Goal: Task Accomplishment & Management: Manage account settings

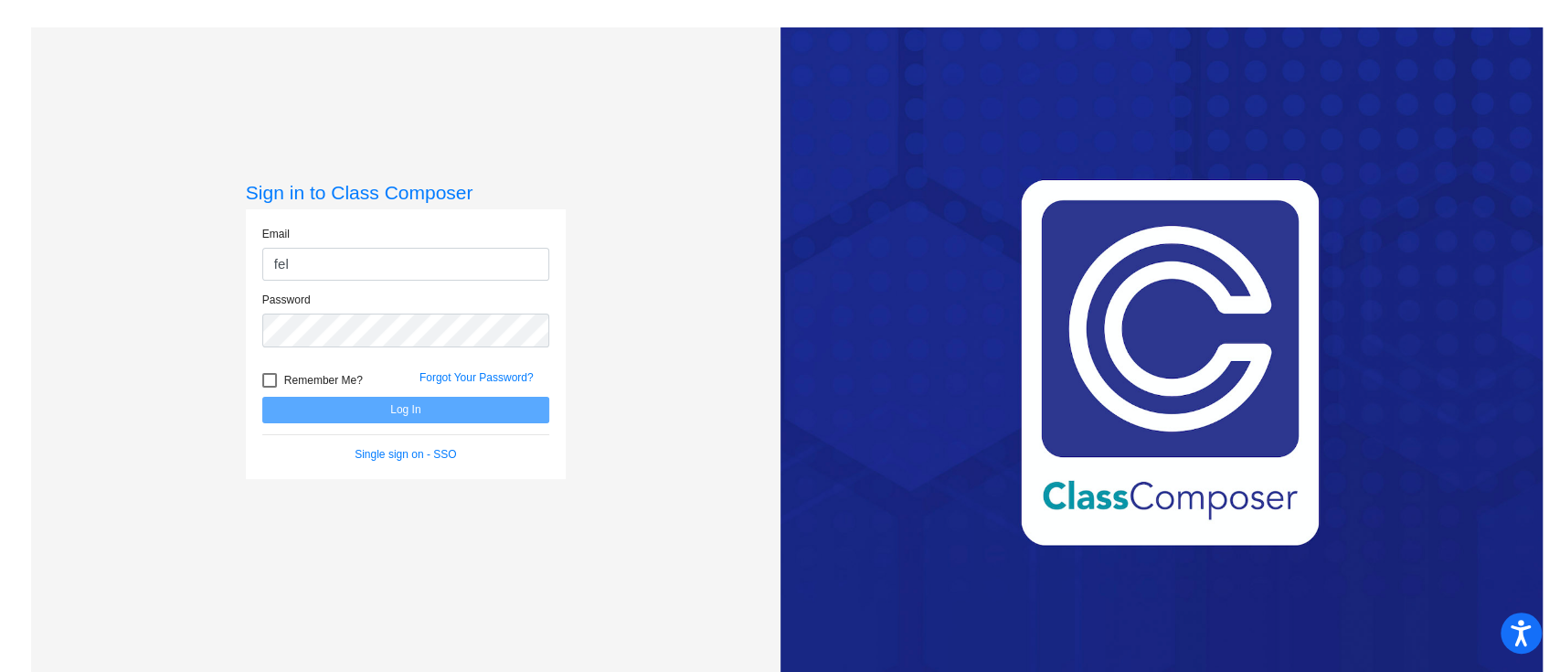
type input "[EMAIL_ADDRESS][DOMAIN_NAME]"
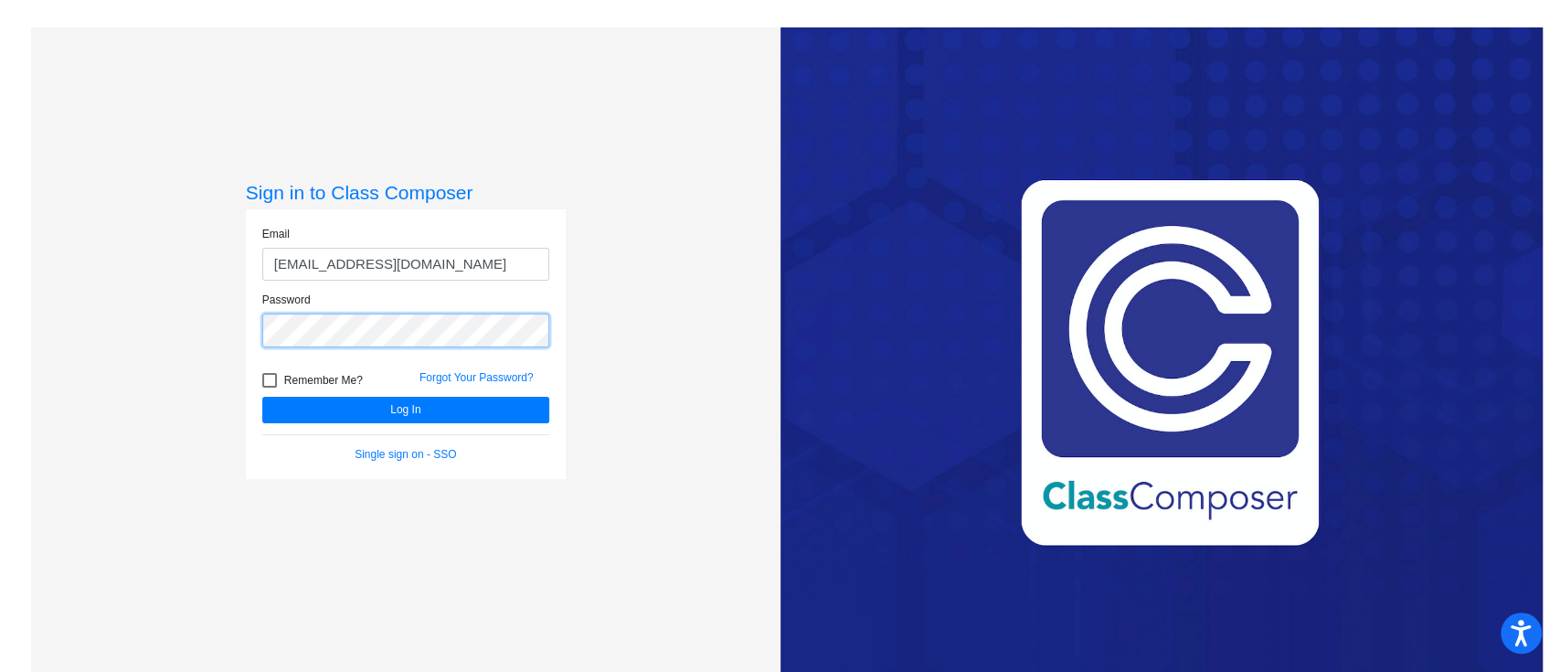
click at [262, 397] on button "Log In" at bounding box center [405, 410] width 287 height 27
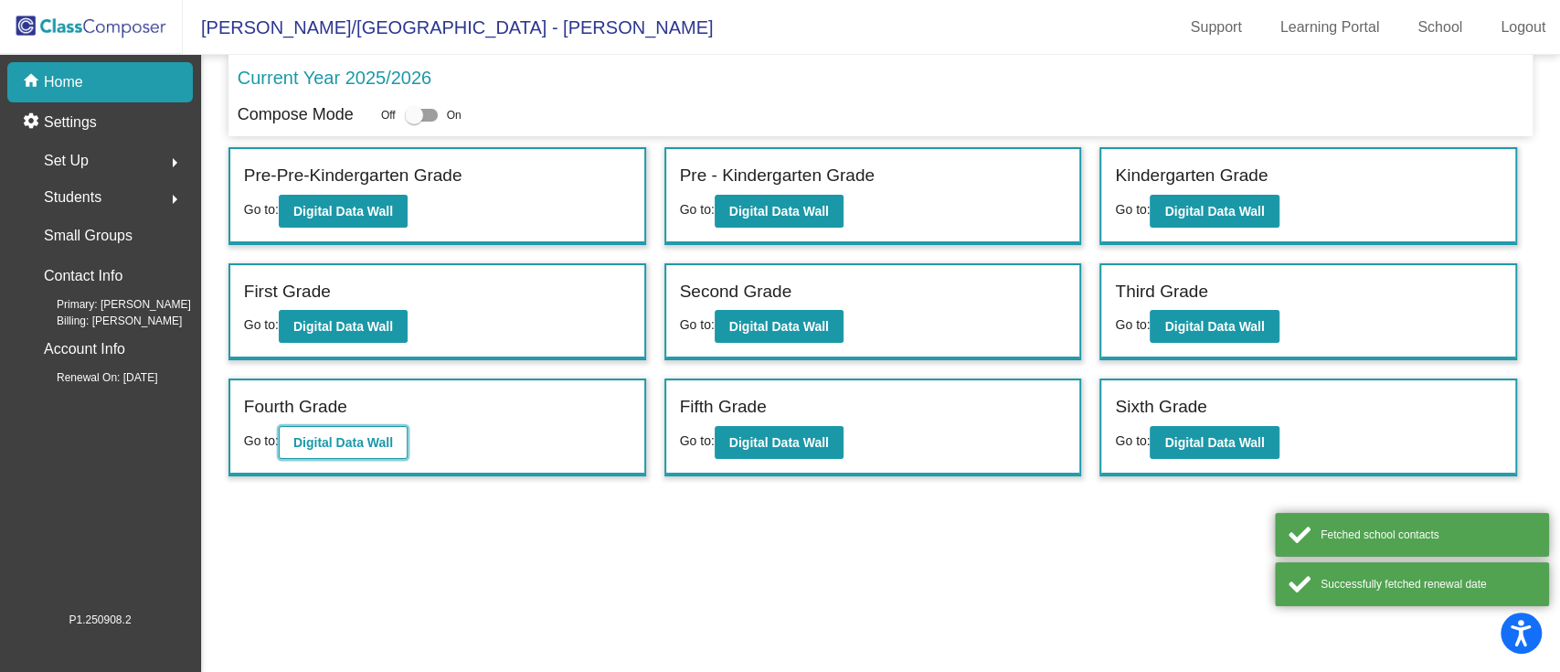
click at [388, 447] on button "Digital Data Wall" at bounding box center [343, 442] width 129 height 33
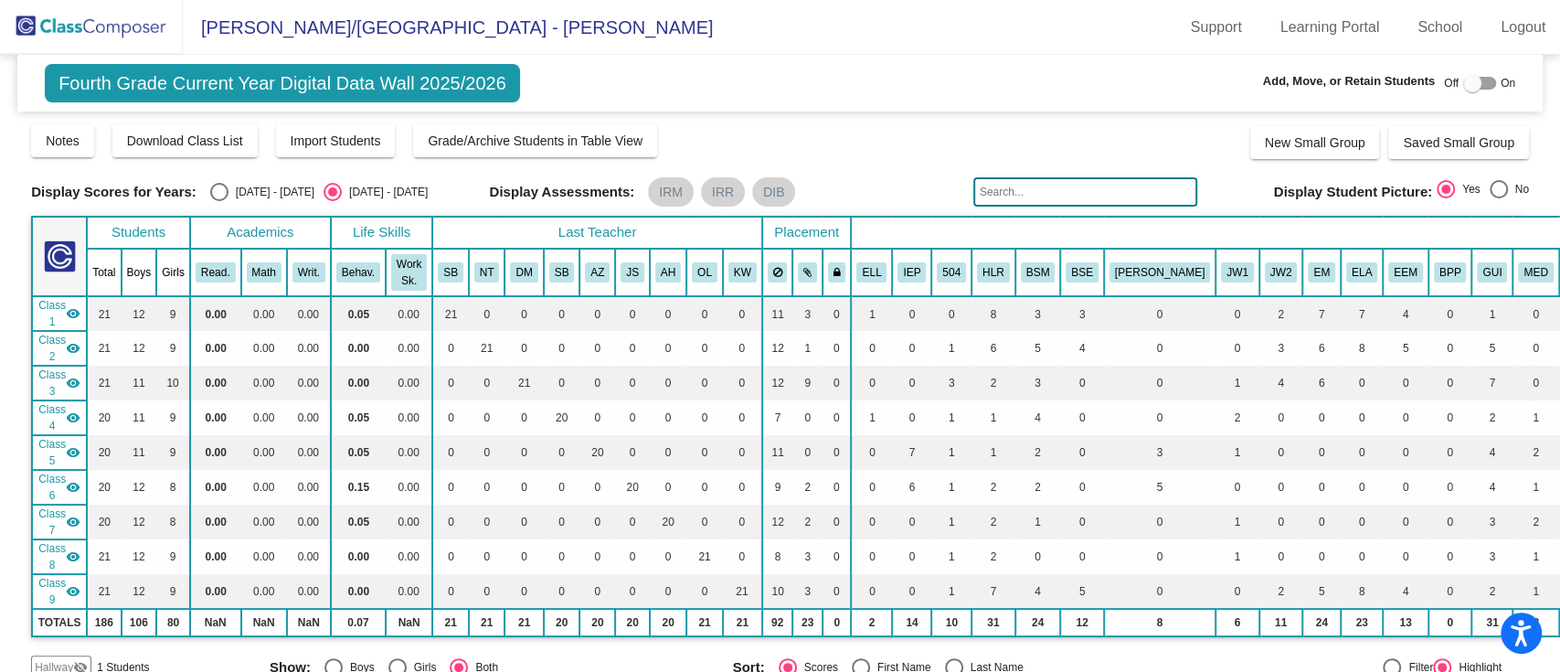
click at [1108, 186] on input "text" at bounding box center [1085, 191] width 225 height 29
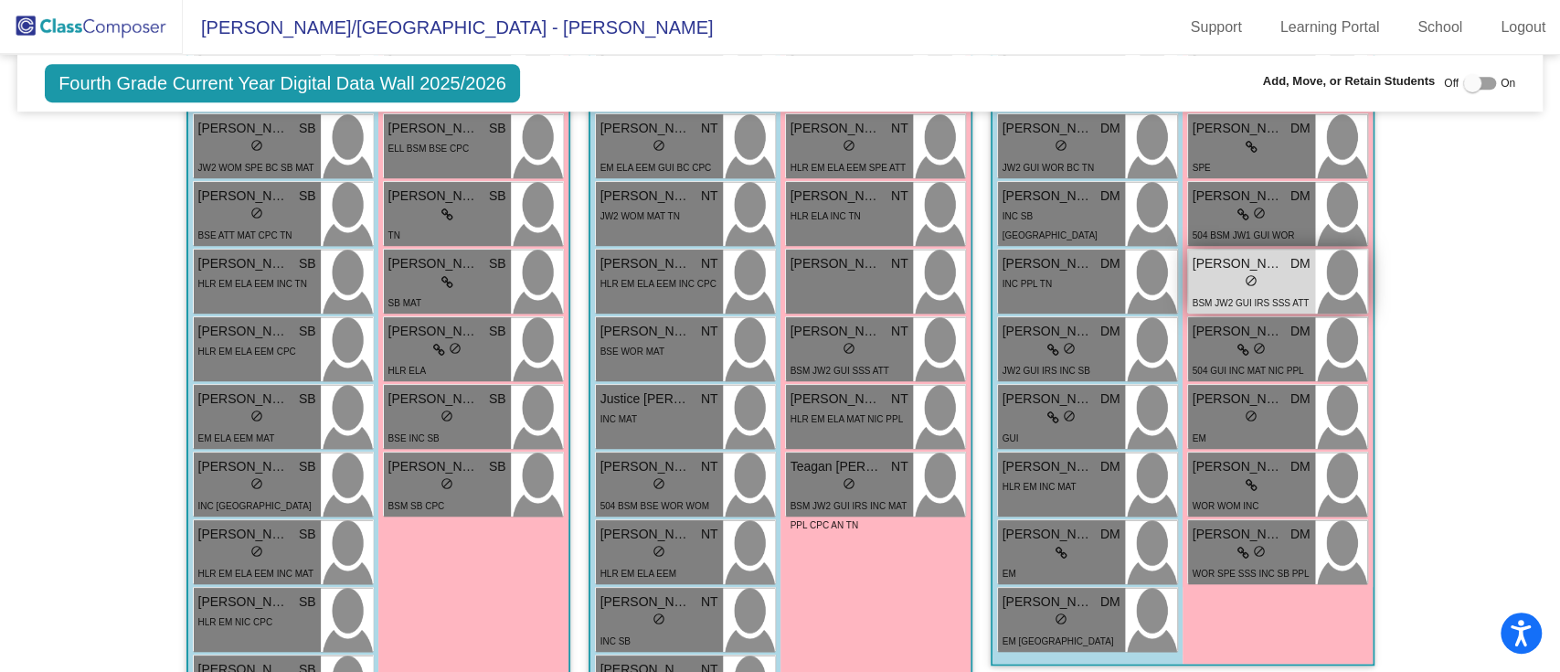
scroll to position [845, 0]
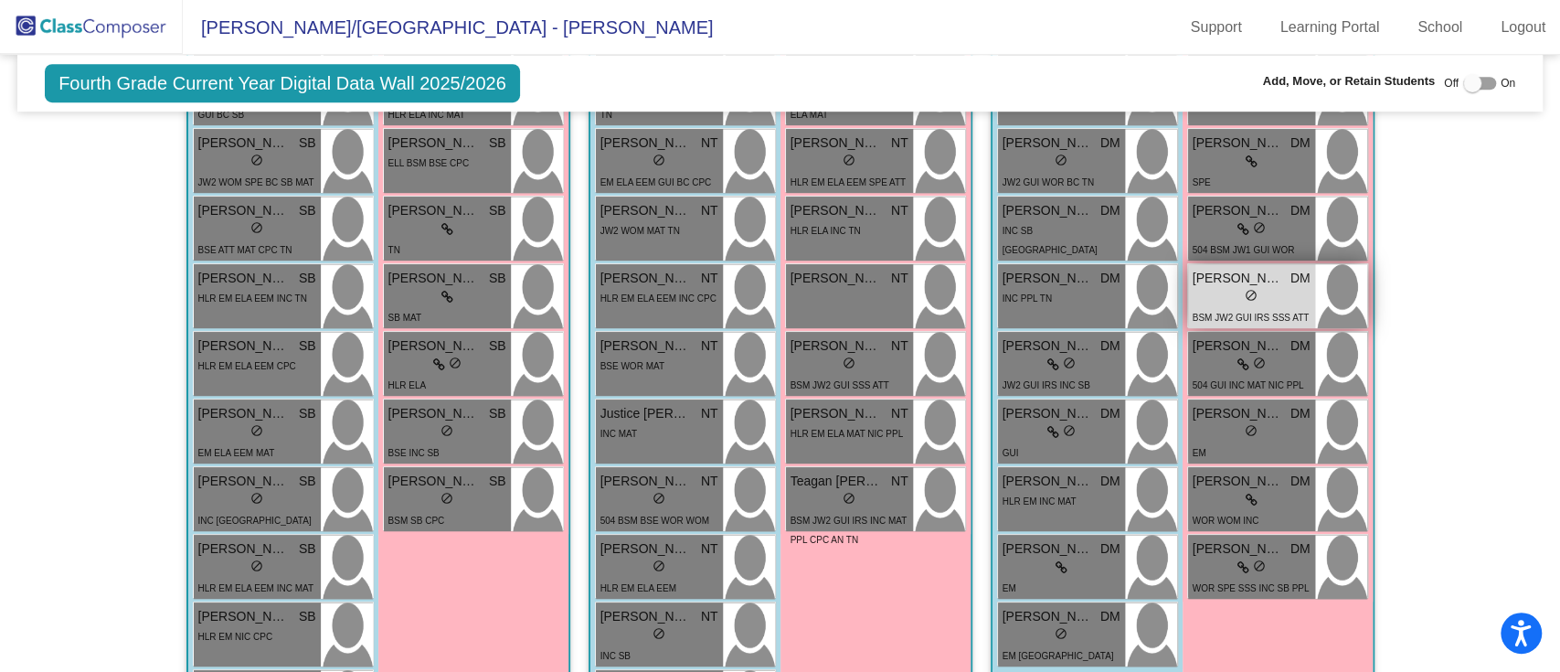
click at [1275, 299] on div "lock do_not_disturb_alt" at bounding box center [1252, 297] width 118 height 19
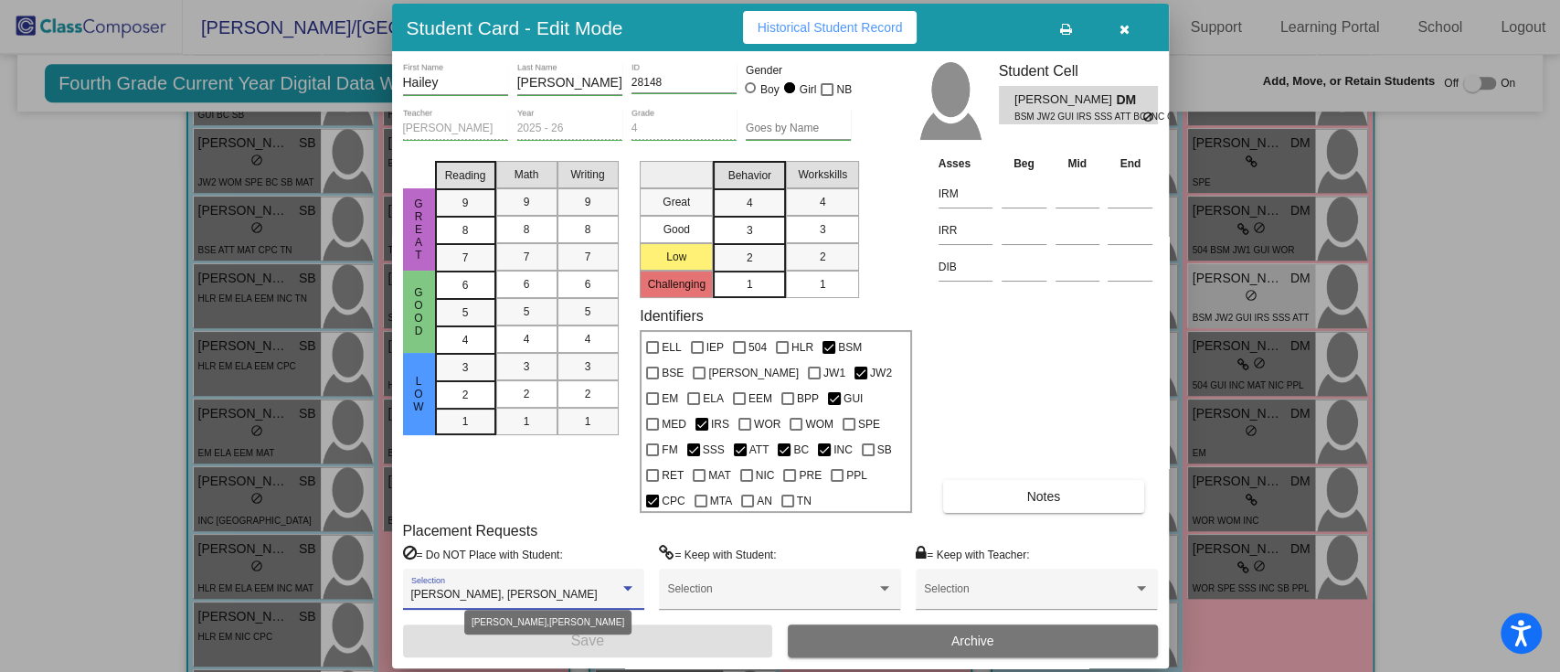
click at [582, 589] on div "[PERSON_NAME], [PERSON_NAME]" at bounding box center [515, 595] width 208 height 13
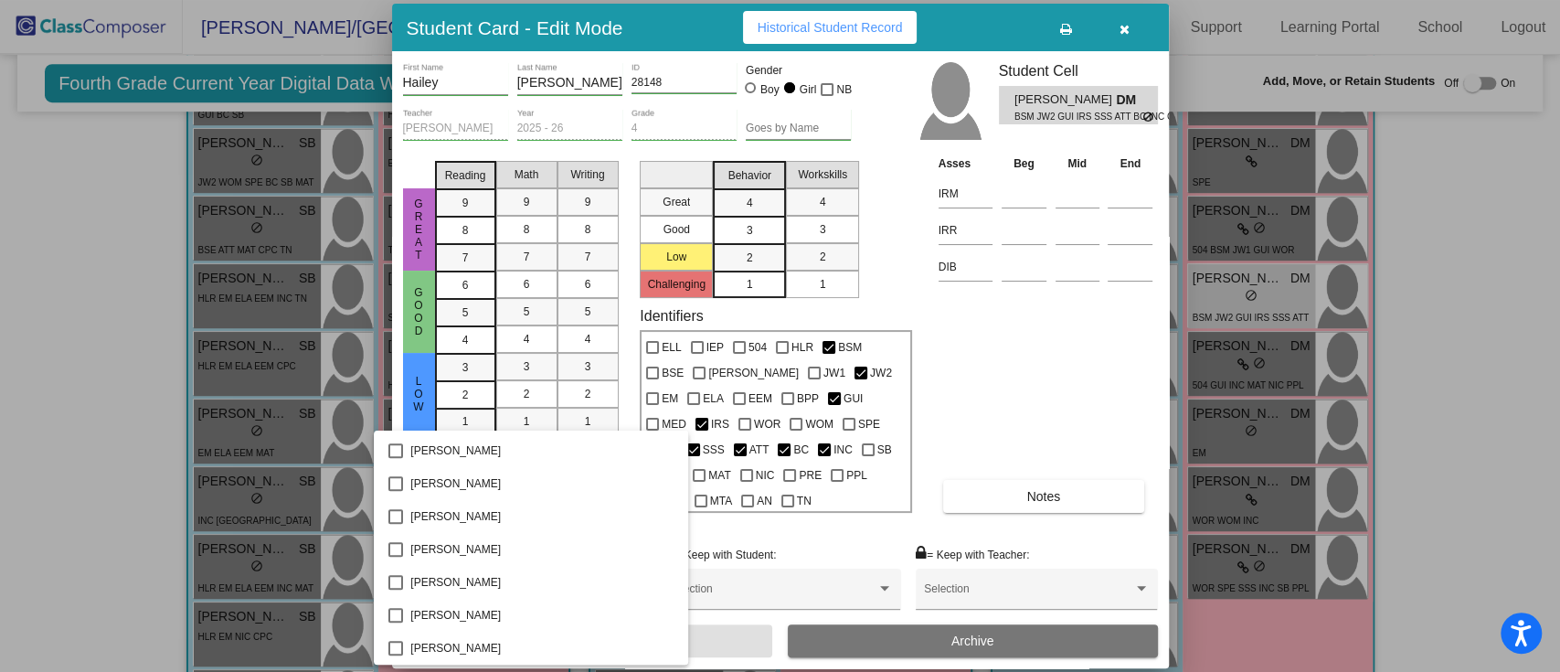
scroll to position [753, 0]
click at [451, 656] on span "[PERSON_NAME]" at bounding box center [541, 647] width 263 height 33
click at [687, 641] on div at bounding box center [780, 336] width 1560 height 672
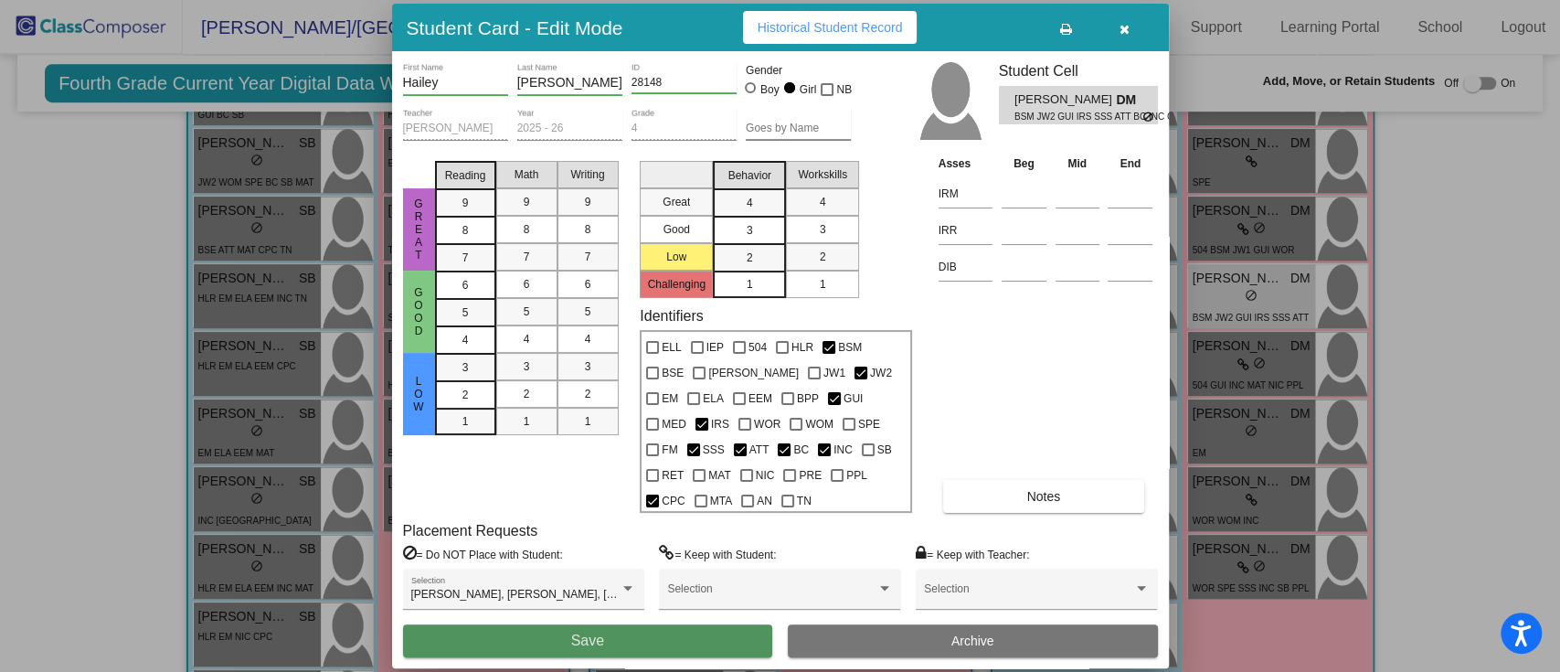
click at [652, 632] on button "Save" at bounding box center [588, 640] width 370 height 33
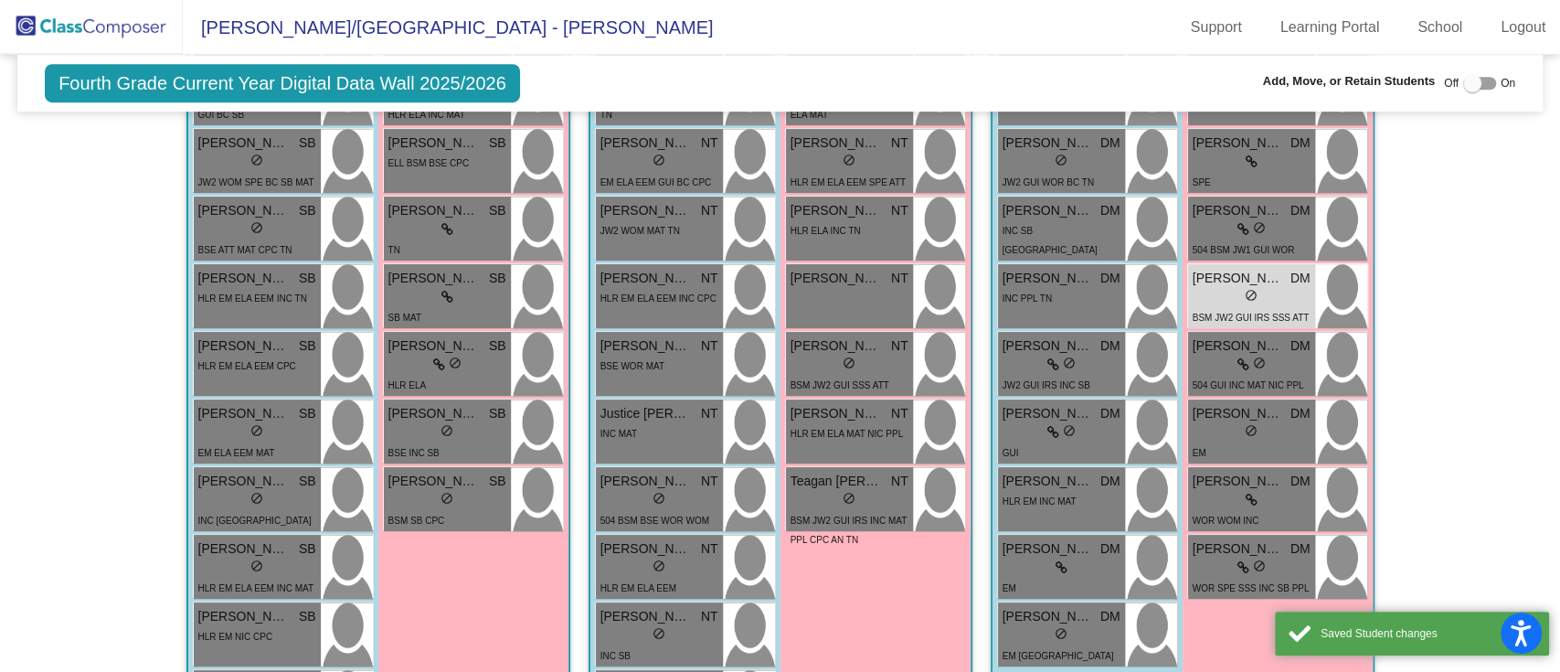
scroll to position [0, 0]
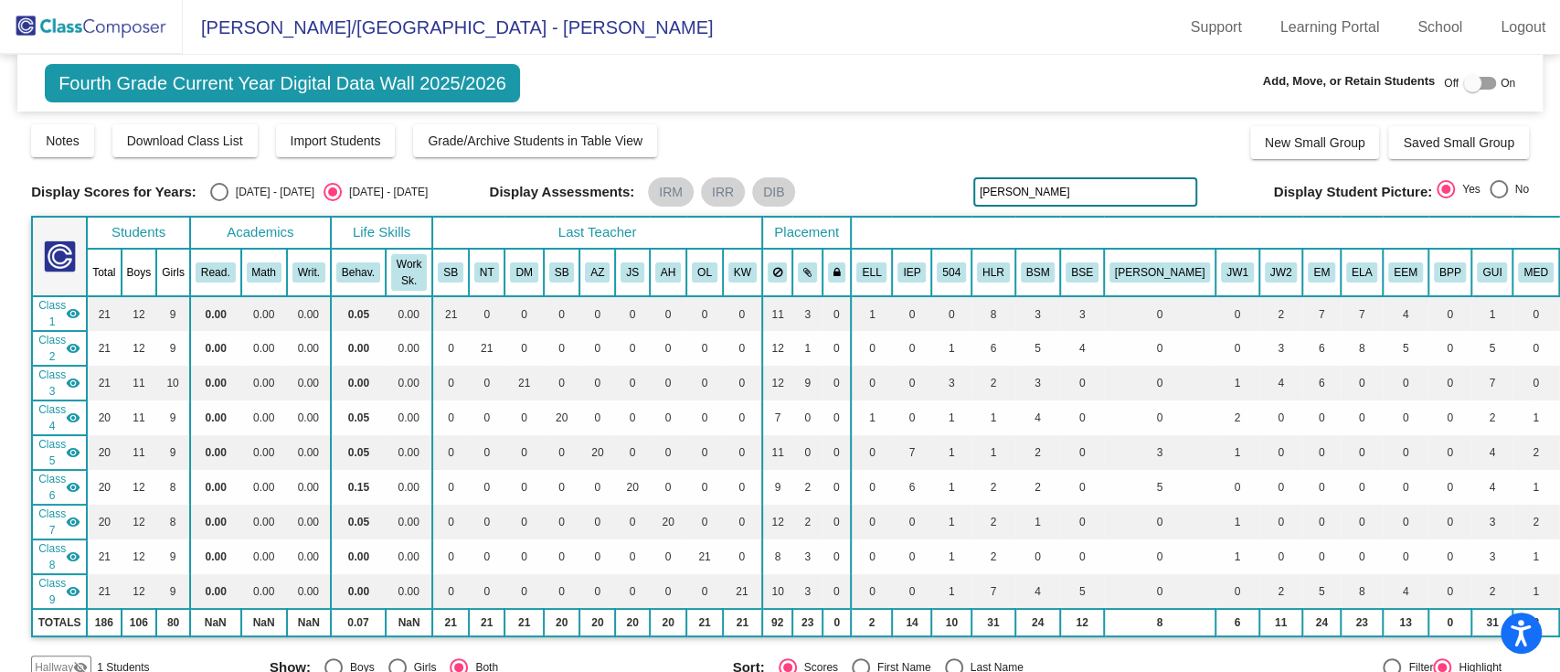
click at [1012, 193] on input "[PERSON_NAME]" at bounding box center [1085, 191] width 225 height 29
type input "[PERSON_NAME]"
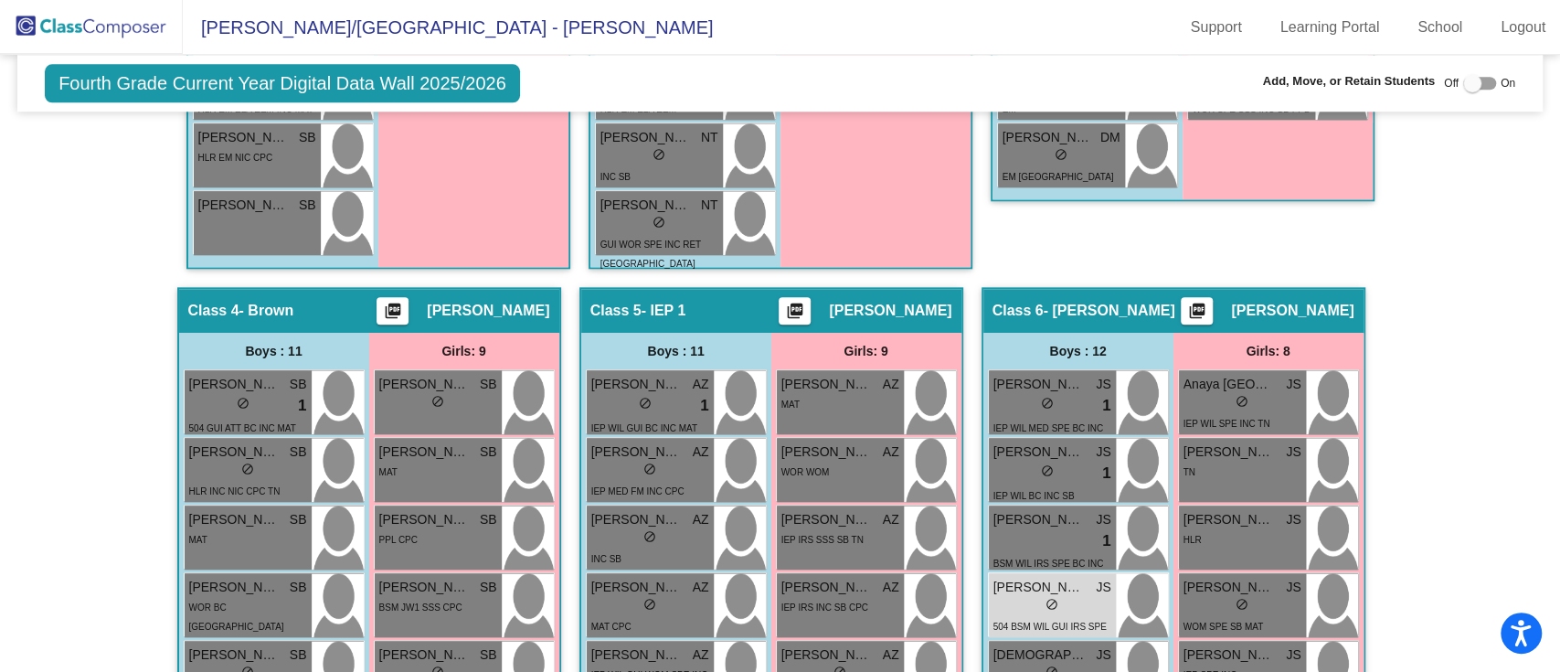
scroll to position [1576, 0]
